Goal: Task Accomplishment & Management: Use online tool/utility

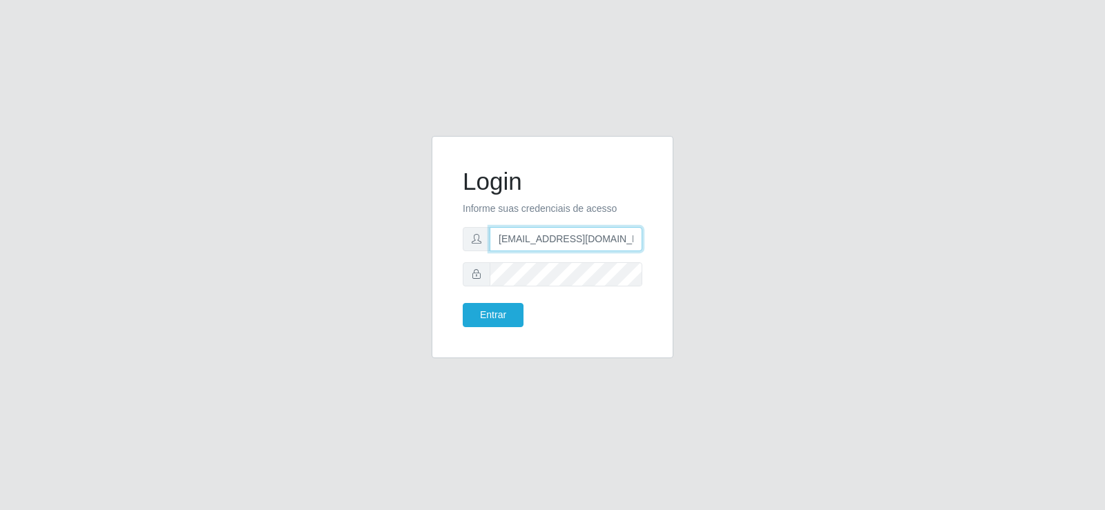
click at [564, 234] on input "[EMAIL_ADDRESS][DOMAIN_NAME]" at bounding box center [566, 239] width 153 height 24
drag, startPoint x: 571, startPoint y: 236, endPoint x: 255, endPoint y: 188, distance: 320.0
click at [255, 188] on div "Login Informe suas credenciais de acesso m@[DOMAIN_NAME] Entrar" at bounding box center [552, 255] width 787 height 239
type input "[EMAIL_ADDRESS][DOMAIN_NAME]"
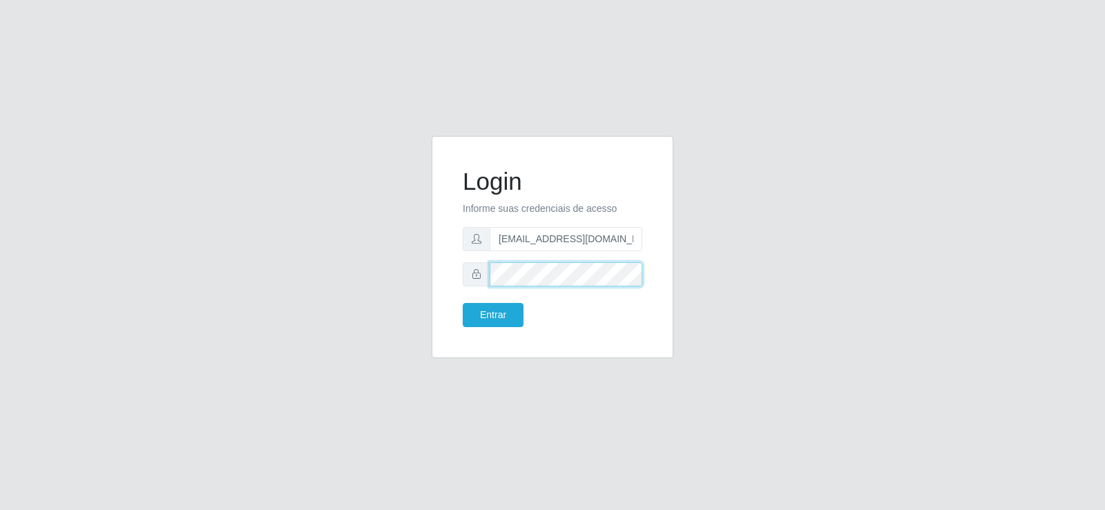
click at [365, 269] on div "Login Informe suas credenciais de acesso [EMAIL_ADDRESS][DOMAIN_NAME] Entrar" at bounding box center [552, 255] width 787 height 239
click at [481, 310] on button "Entrar" at bounding box center [493, 315] width 61 height 24
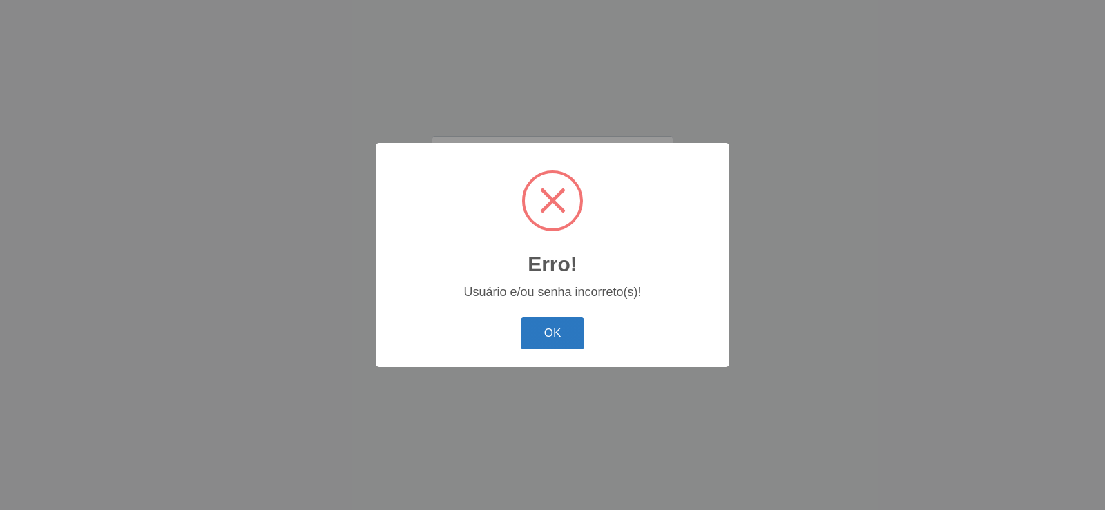
click at [569, 327] on button "OK" at bounding box center [553, 334] width 64 height 32
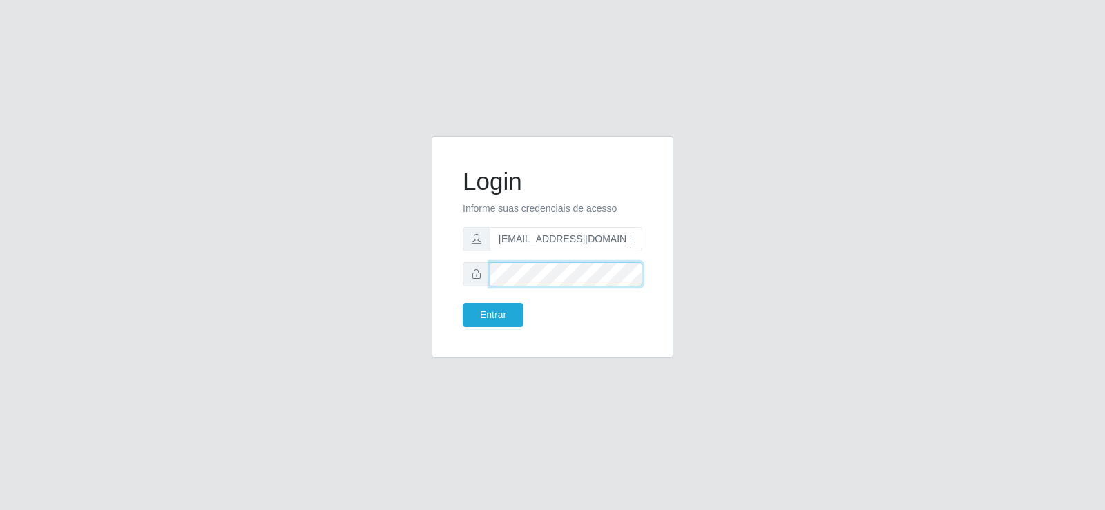
click at [417, 260] on div "Login Informe suas credenciais de acesso [EMAIL_ADDRESS][DOMAIN_NAME] Entrar" at bounding box center [552, 255] width 787 height 239
click at [461, 307] on div "Entrar" at bounding box center [502, 315] width 100 height 24
click at [468, 309] on button "Entrar" at bounding box center [493, 315] width 61 height 24
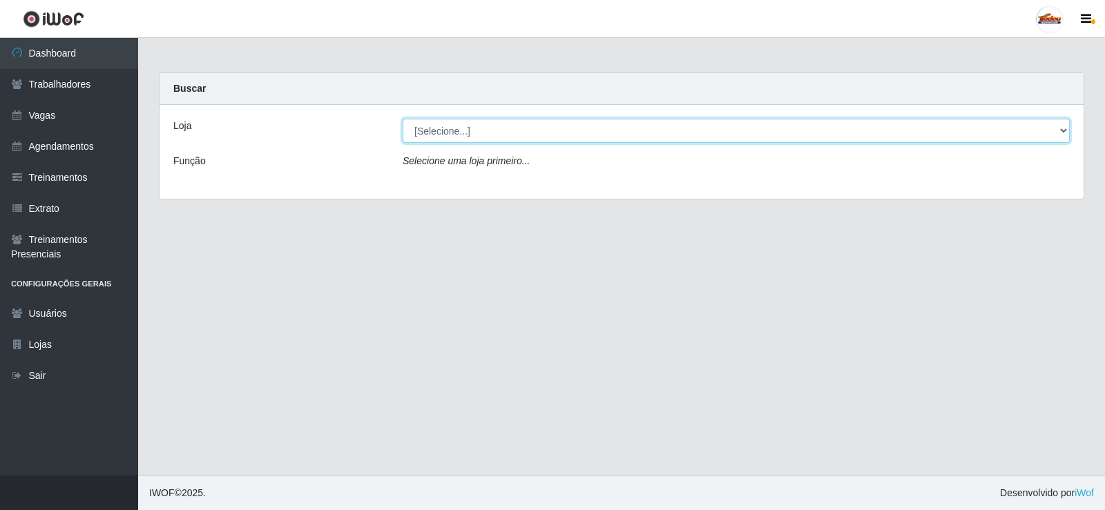
click at [459, 137] on select "[Selecione...] Supermercado Tadeu - [GEOGRAPHIC_DATA]" at bounding box center [736, 131] width 667 height 24
select select "195"
click at [403, 119] on select "[Selecione...] Supermercado Tadeu - [GEOGRAPHIC_DATA]" at bounding box center [736, 131] width 667 height 24
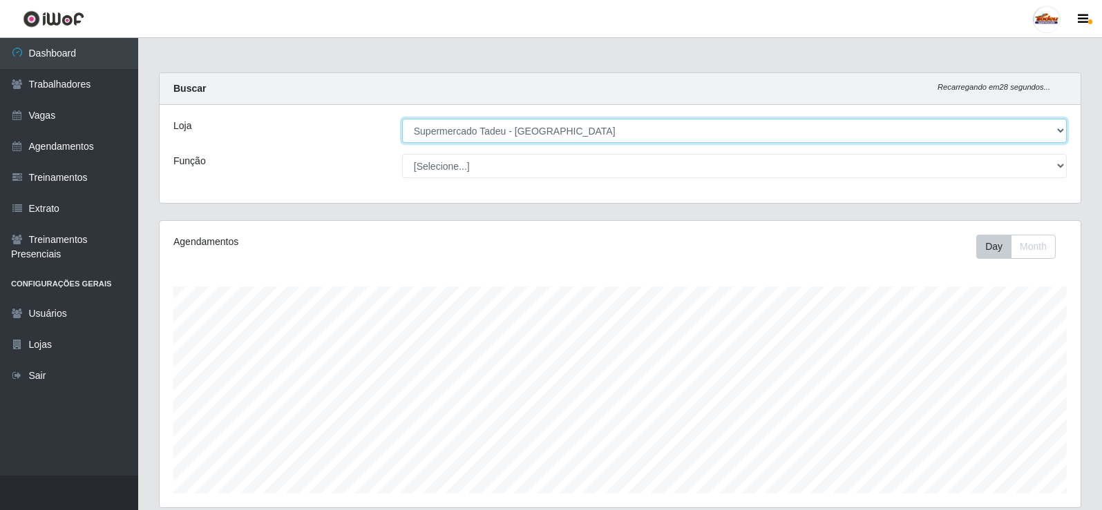
scroll to position [287, 921]
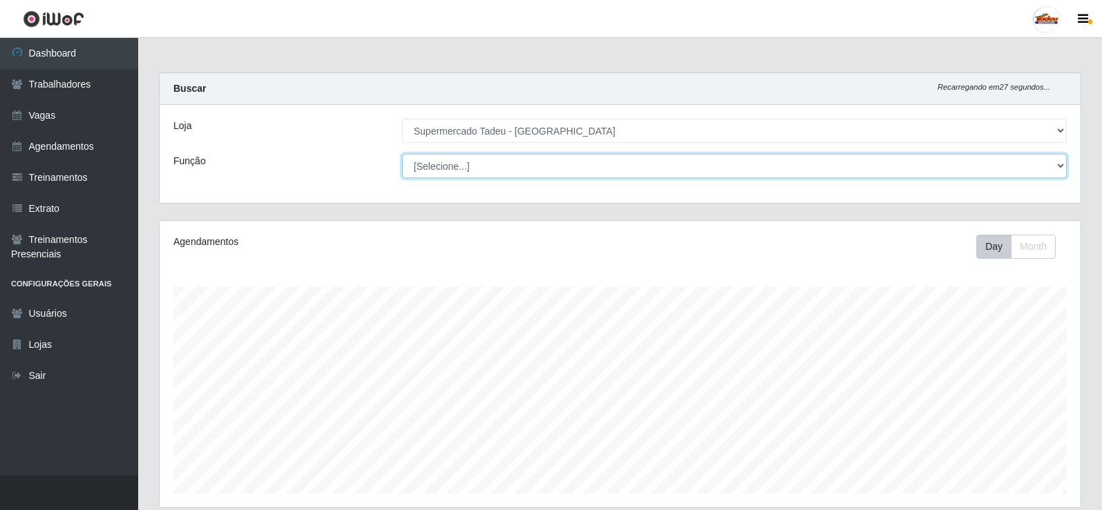
click at [457, 166] on select "[Selecione...] ASG ASG + ASG ++ Auxiliar de Estacionamento Auxiliar de Estacion…" at bounding box center [734, 166] width 665 height 24
click at [436, 162] on select "[Selecione...] ASG ASG + ASG ++ Auxiliar de Estacionamento Auxiliar de Estacion…" at bounding box center [734, 166] width 665 height 24
select select "1"
click at [402, 154] on select "[Selecione...] ASG ASG + ASG ++ Auxiliar de Estacionamento Auxiliar de Estacion…" at bounding box center [734, 166] width 665 height 24
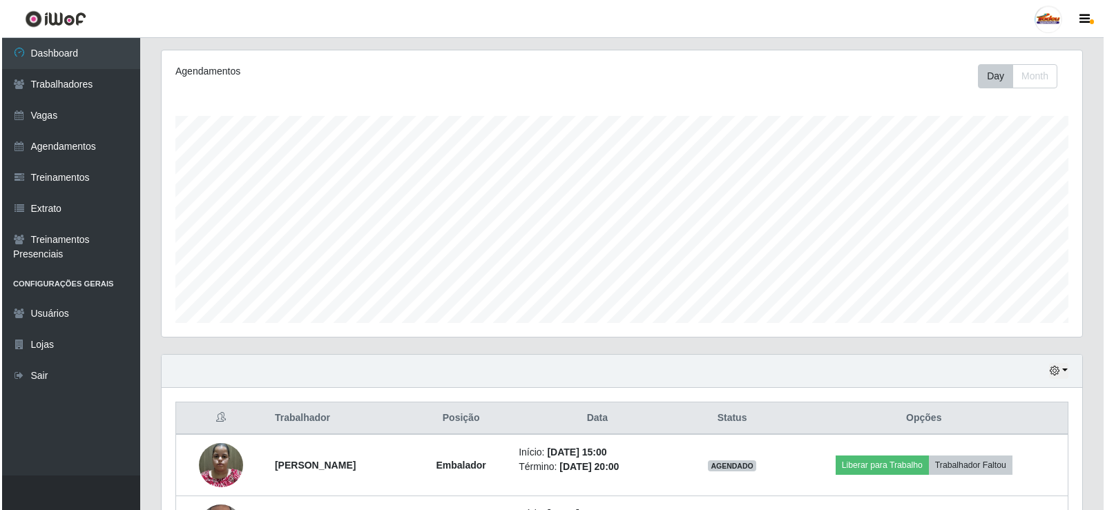
scroll to position [345, 0]
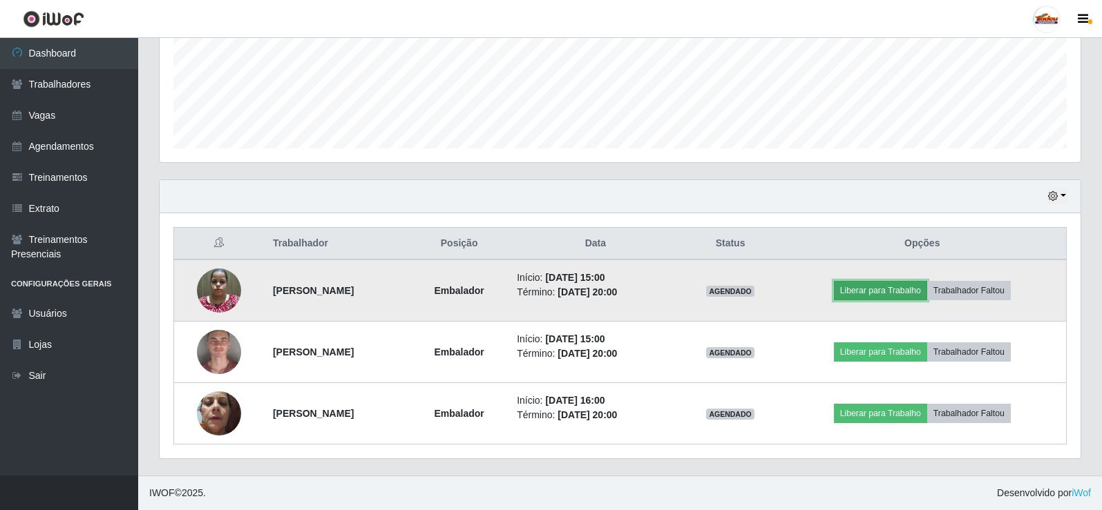
click at [904, 289] on button "Liberar para Trabalho" at bounding box center [880, 290] width 93 height 19
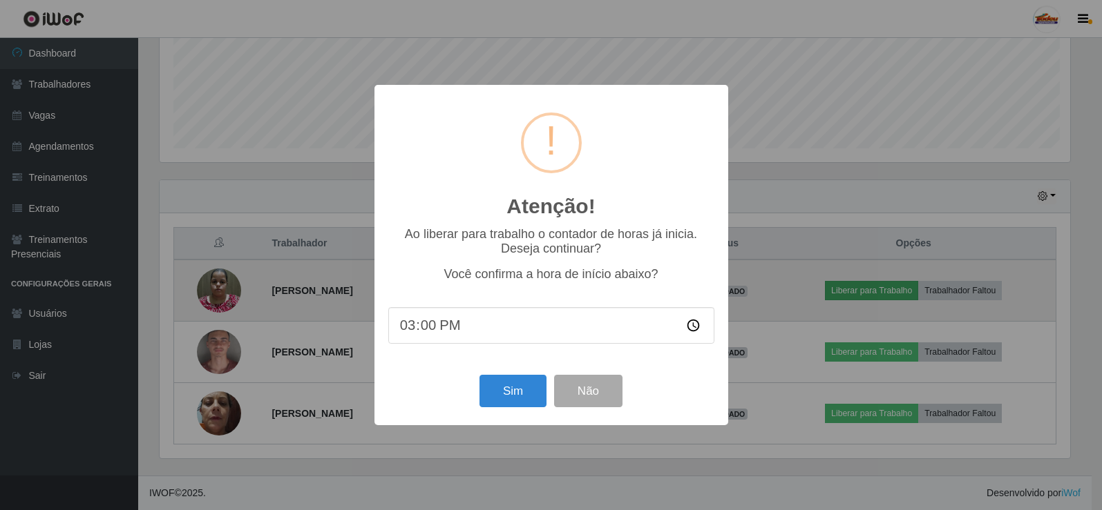
scroll to position [287, 914]
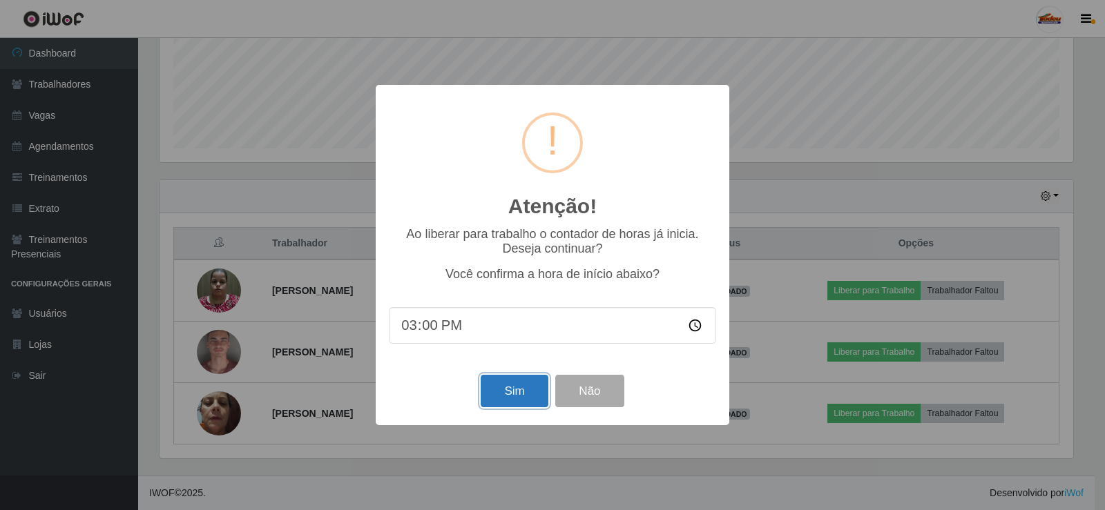
drag, startPoint x: 495, startPoint y: 394, endPoint x: 501, endPoint y: 403, distance: 10.0
click at [496, 396] on button "Sim" at bounding box center [514, 391] width 67 height 32
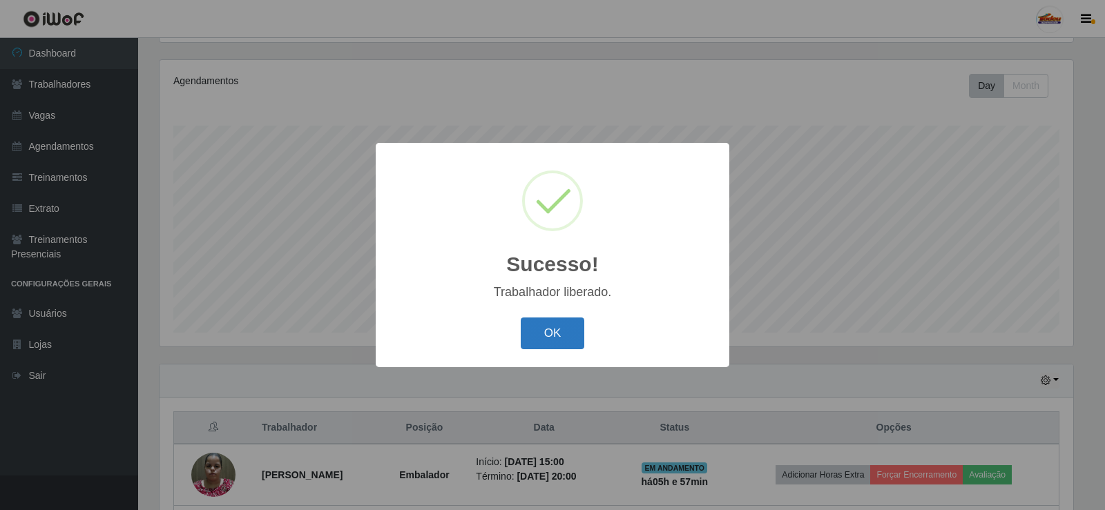
click at [508, 347] on div "OK Cancel" at bounding box center [553, 333] width 326 height 39
click at [555, 336] on button "OK" at bounding box center [553, 334] width 64 height 32
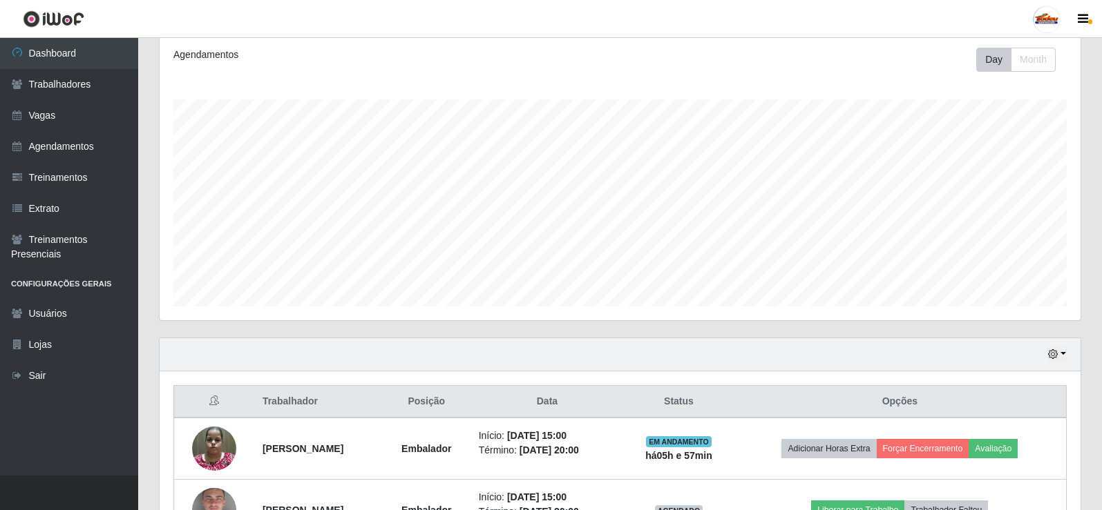
scroll to position [345, 0]
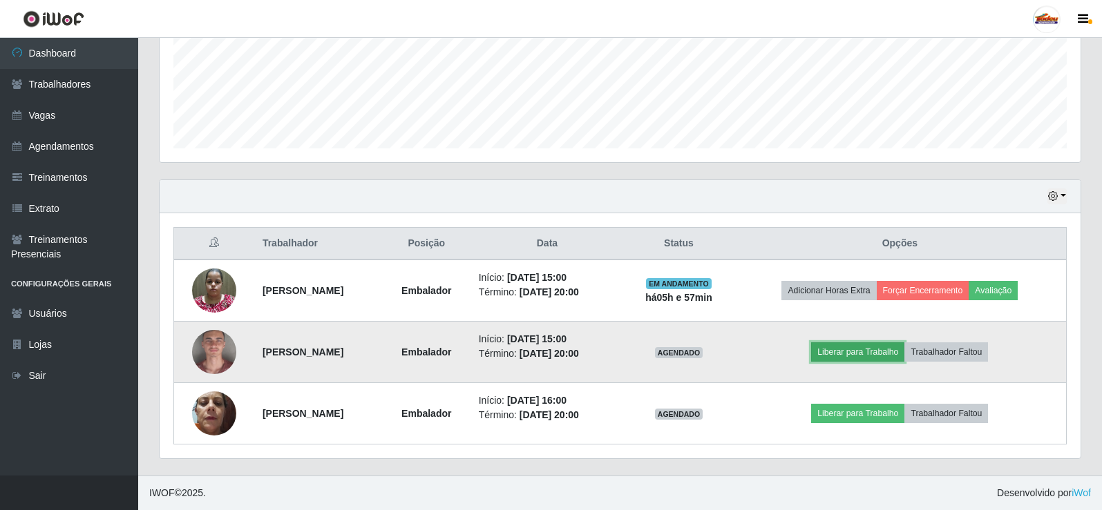
click at [897, 357] on button "Liberar para Trabalho" at bounding box center [857, 352] width 93 height 19
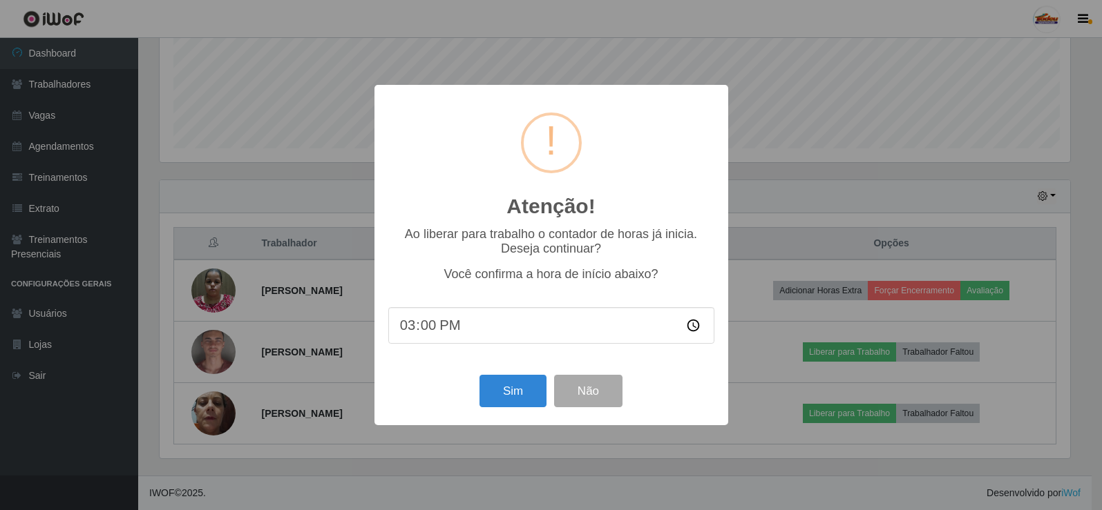
scroll to position [287, 914]
click at [517, 404] on button "Sim" at bounding box center [514, 391] width 67 height 32
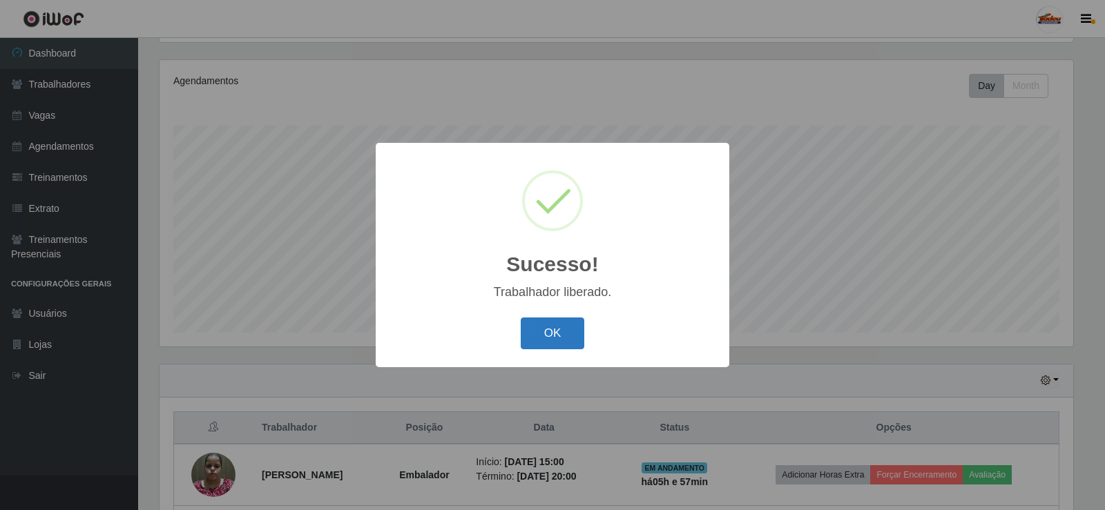
click at [537, 334] on button "OK" at bounding box center [553, 334] width 64 height 32
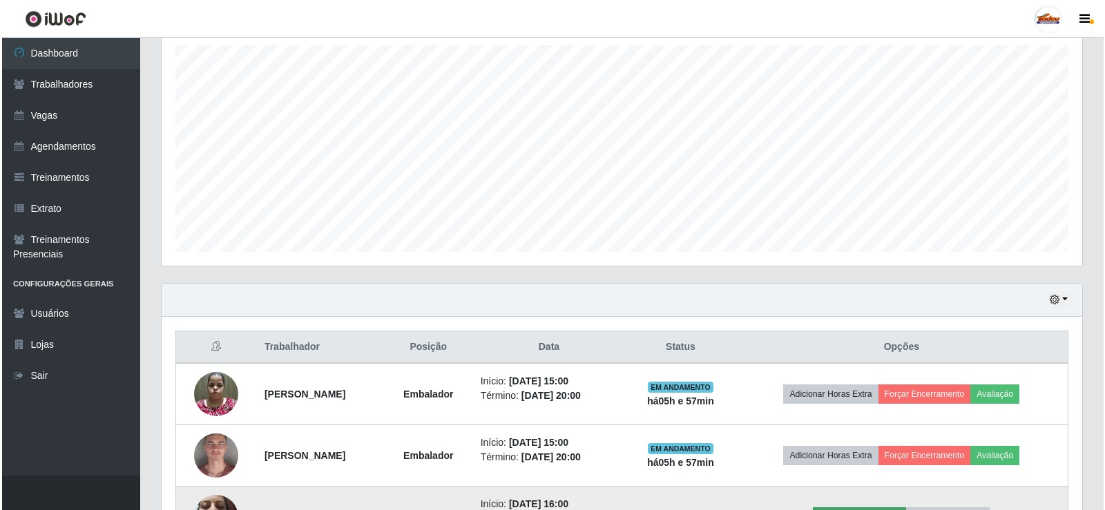
scroll to position [345, 0]
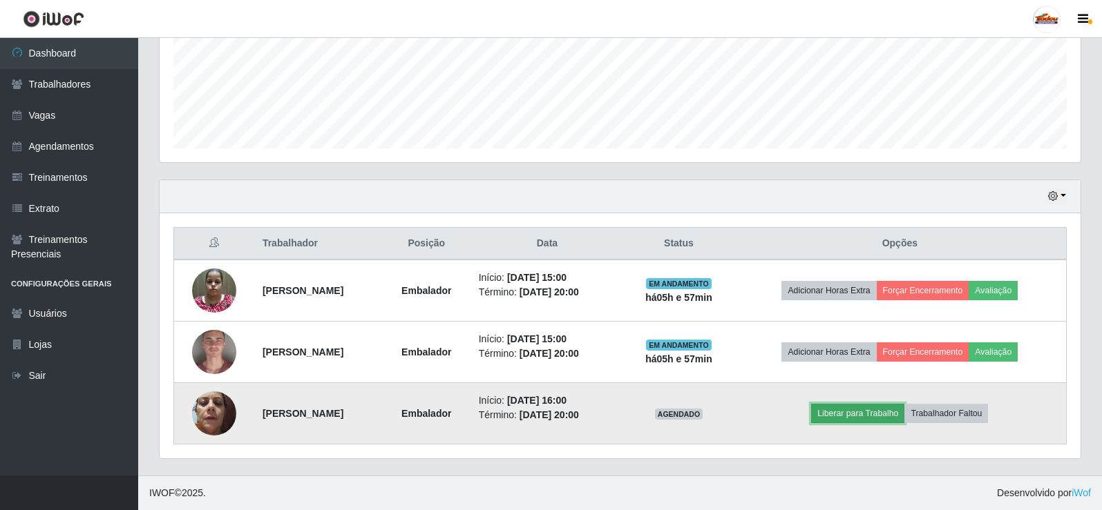
click at [861, 411] on button "Liberar para Trabalho" at bounding box center [857, 413] width 93 height 19
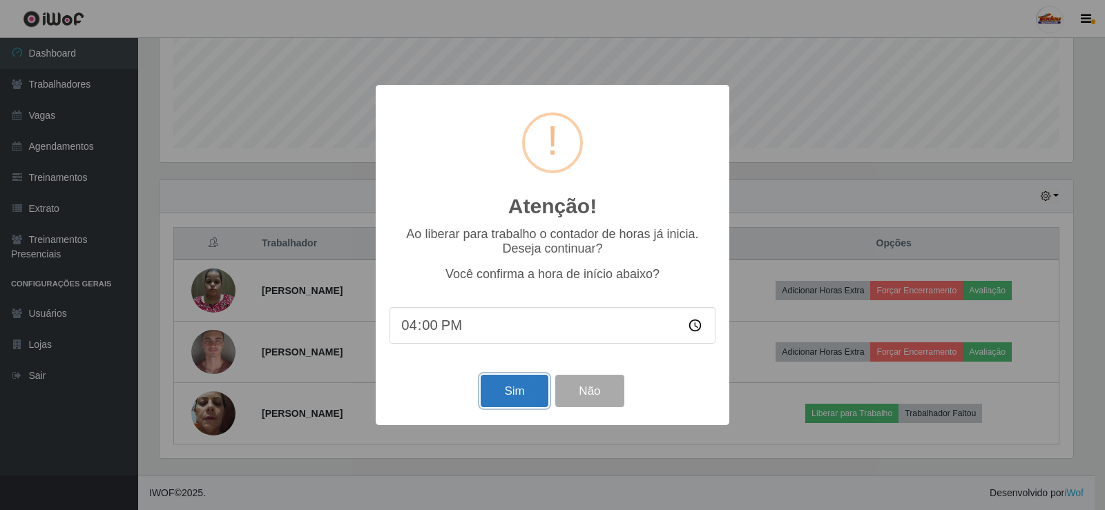
click at [522, 394] on button "Sim" at bounding box center [514, 391] width 67 height 32
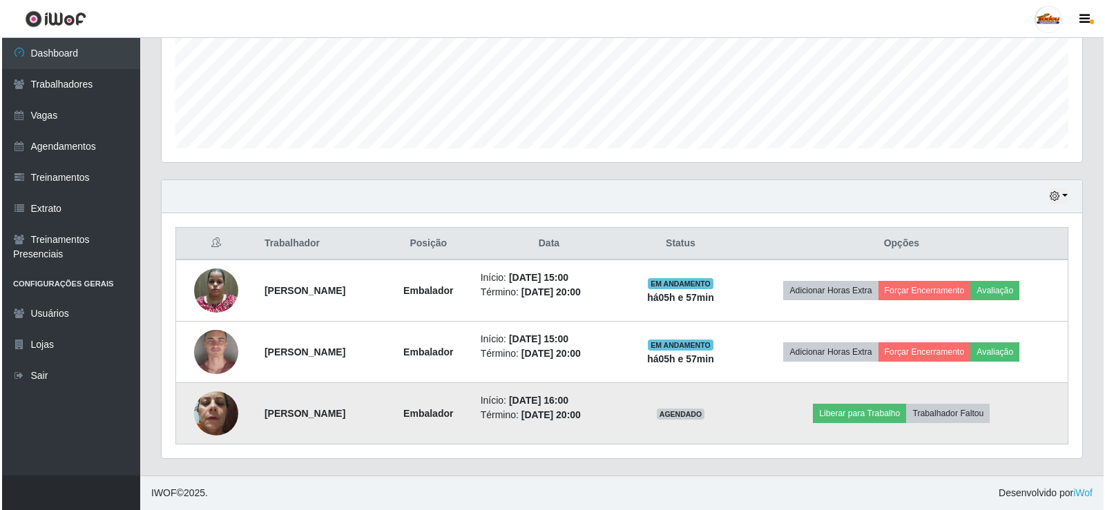
scroll to position [0, 0]
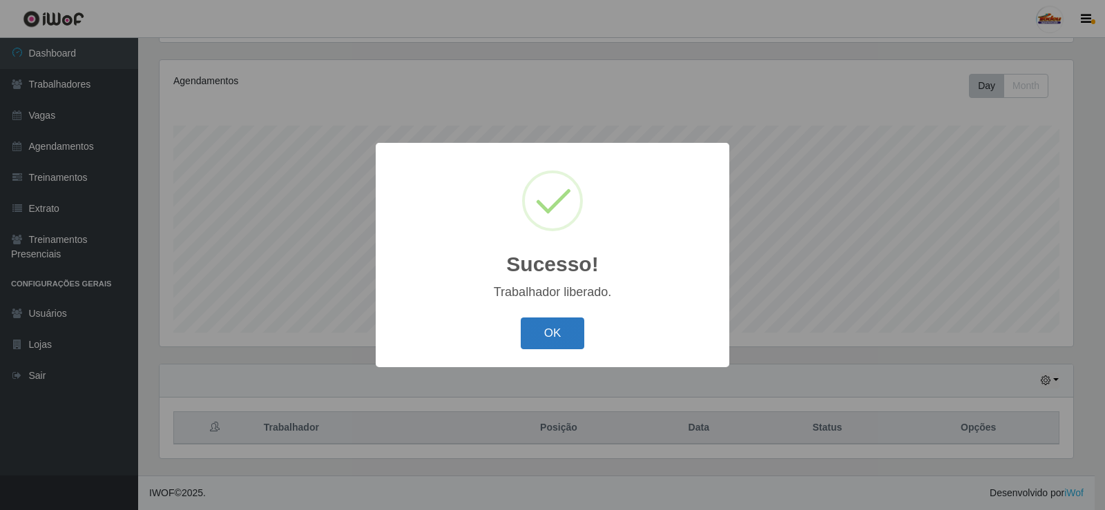
click at [548, 328] on button "OK" at bounding box center [553, 334] width 64 height 32
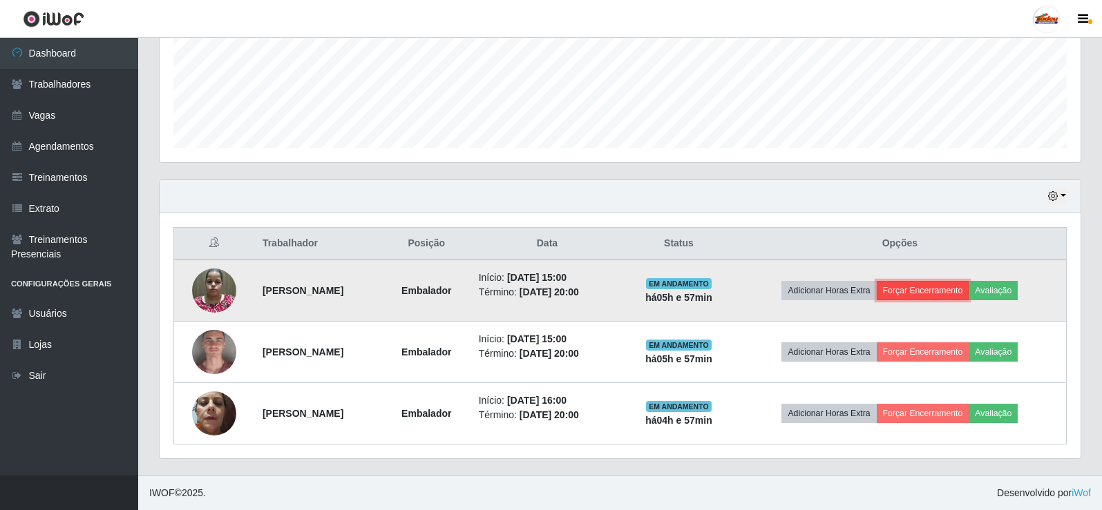
click at [959, 295] on button "Forçar Encerramento" at bounding box center [923, 290] width 93 height 19
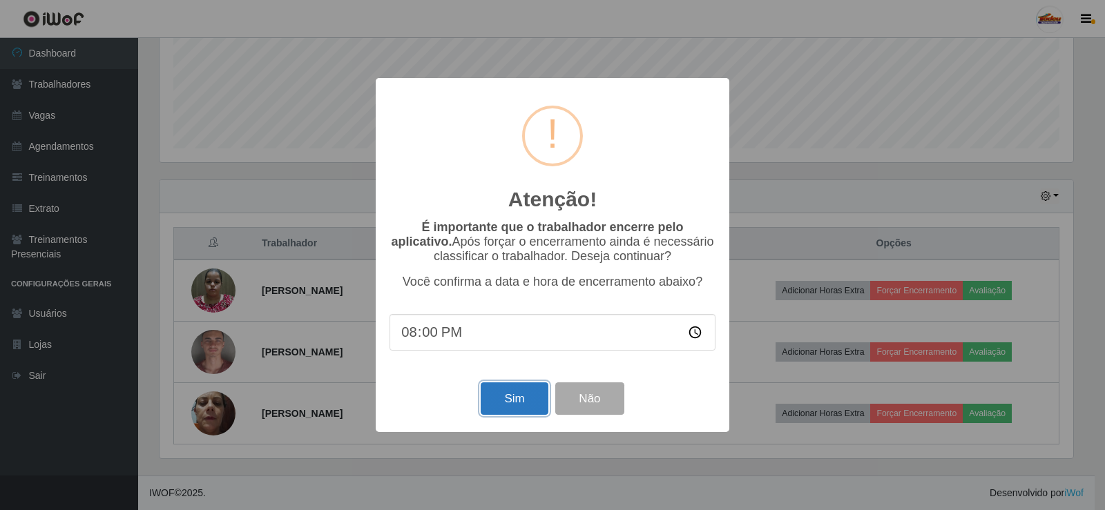
click at [522, 406] on button "Sim" at bounding box center [514, 399] width 67 height 32
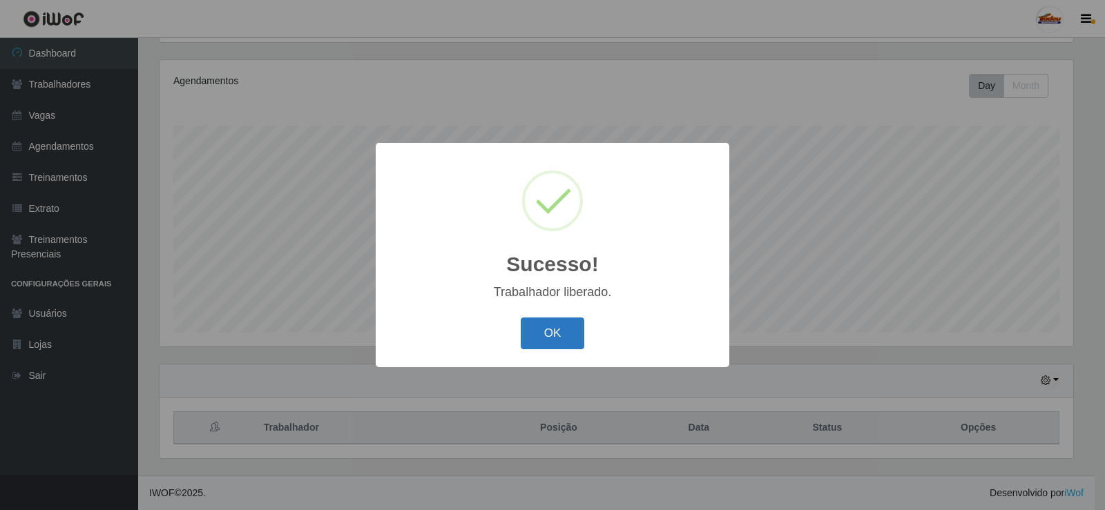
click at [562, 322] on button "OK" at bounding box center [553, 334] width 64 height 32
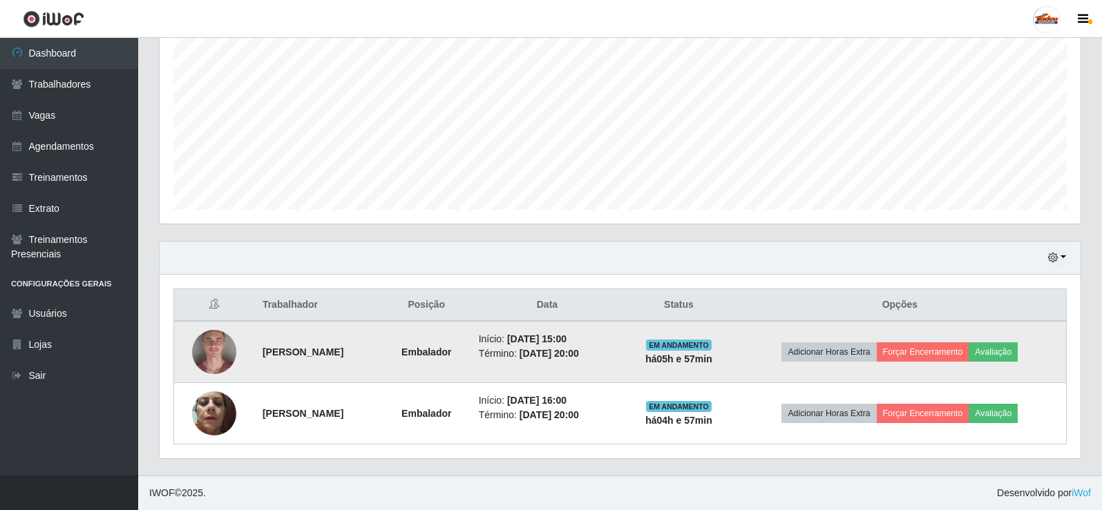
drag, startPoint x: 960, startPoint y: 339, endPoint x: 959, endPoint y: 353, distance: 13.8
click at [961, 345] on td "Adicionar Horas Extra Forçar Encerramento Avaliação" at bounding box center [900, 352] width 333 height 62
click at [959, 353] on button "Forçar Encerramento" at bounding box center [923, 352] width 93 height 19
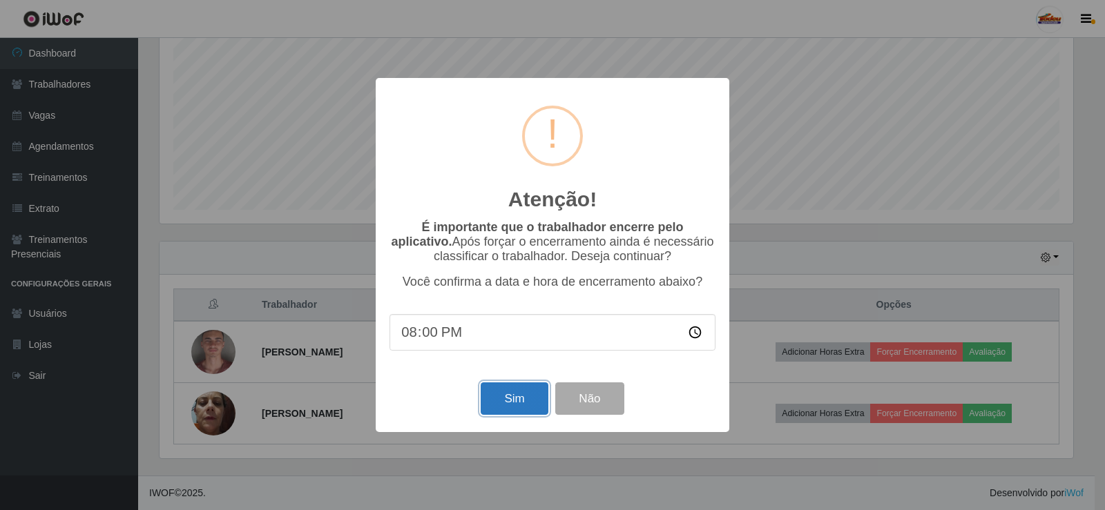
click at [530, 401] on button "Sim" at bounding box center [514, 399] width 67 height 32
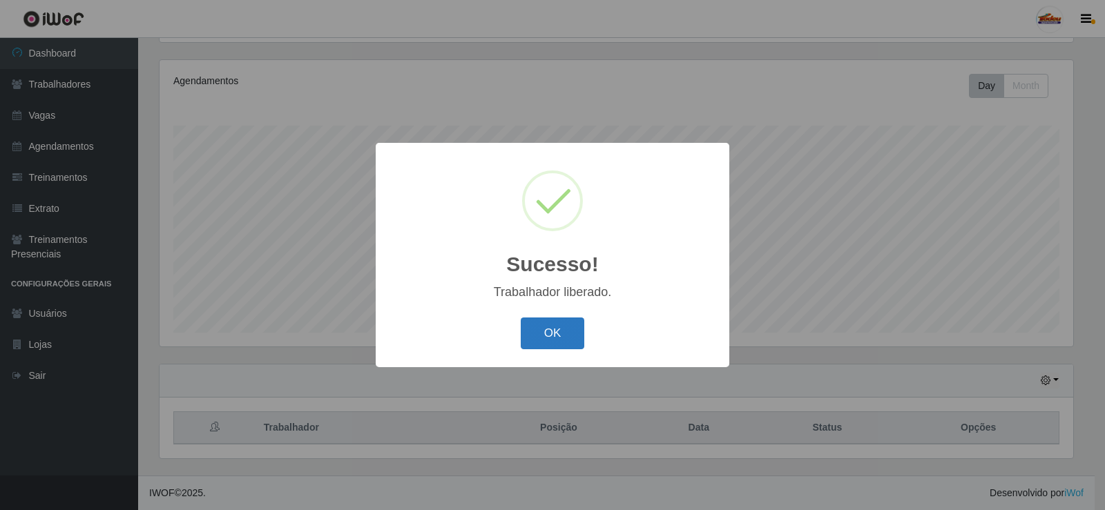
click at [564, 341] on button "OK" at bounding box center [553, 334] width 64 height 32
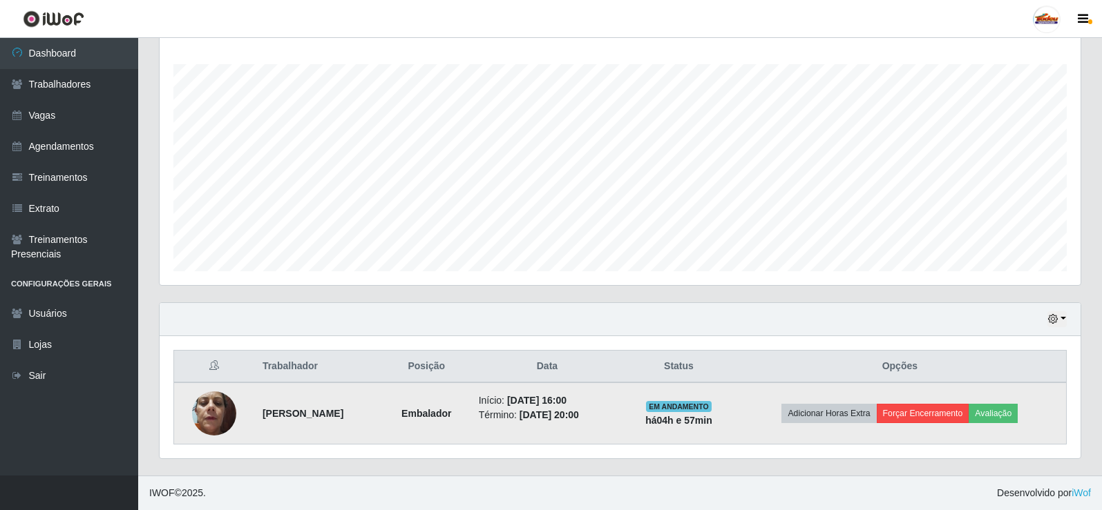
click at [937, 405] on td "Adicionar Horas Extra Forçar Encerramento Avaliação" at bounding box center [900, 414] width 333 height 62
click at [936, 407] on button "Forçar Encerramento" at bounding box center [923, 413] width 93 height 19
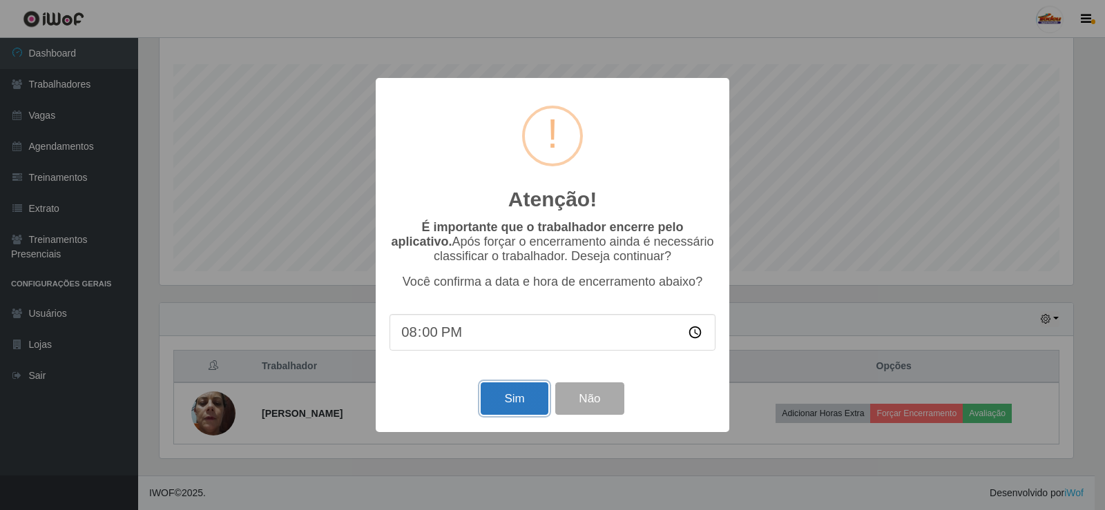
click at [525, 399] on button "Sim" at bounding box center [514, 399] width 67 height 32
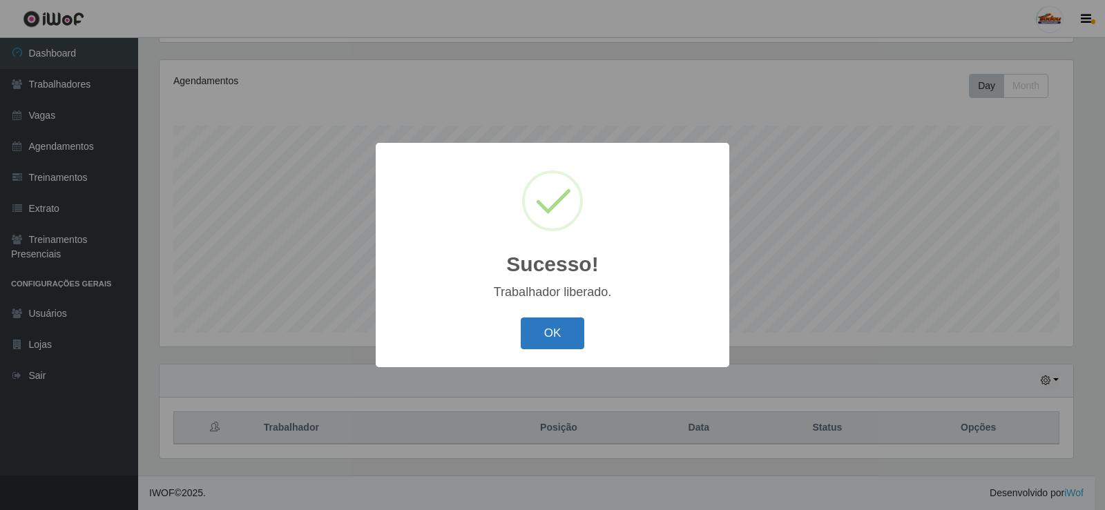
click at [551, 338] on button "OK" at bounding box center [553, 334] width 64 height 32
